Goal: Book appointment/travel/reservation

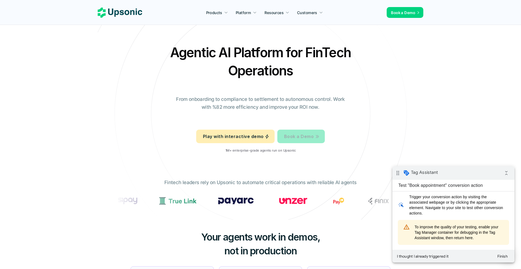
click at [290, 141] on link "Book a Demo" at bounding box center [300, 137] width 47 height 14
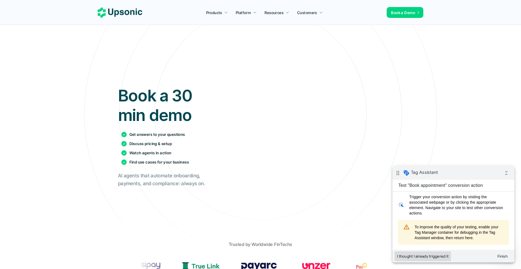
click at [417, 255] on button "I thought I already triggered it" at bounding box center [423, 257] width 56 height 10
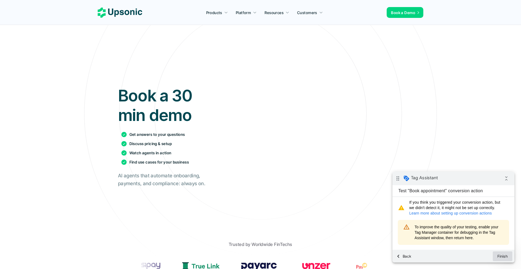
click at [504, 253] on button "Finish" at bounding box center [503, 257] width 20 height 10
